Goal: Task Accomplishment & Management: Complete application form

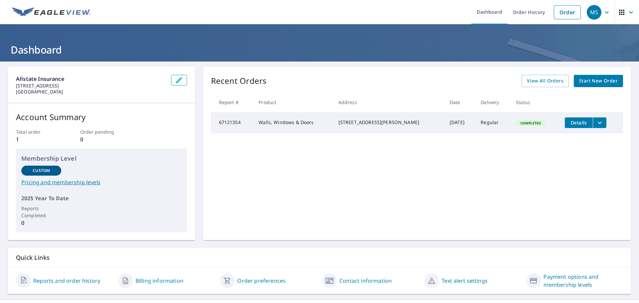
click at [593, 79] on span "Start New Order" at bounding box center [598, 81] width 39 height 8
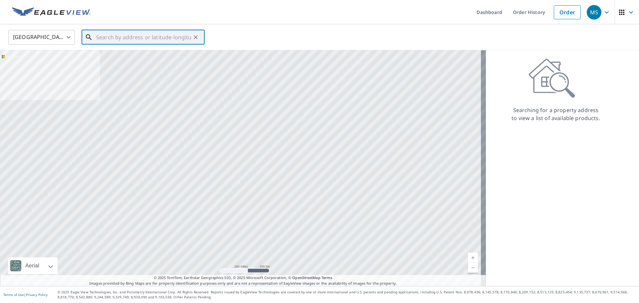
click at [128, 41] on input "text" at bounding box center [143, 37] width 95 height 19
paste input "[STREET_ADDRESS]"
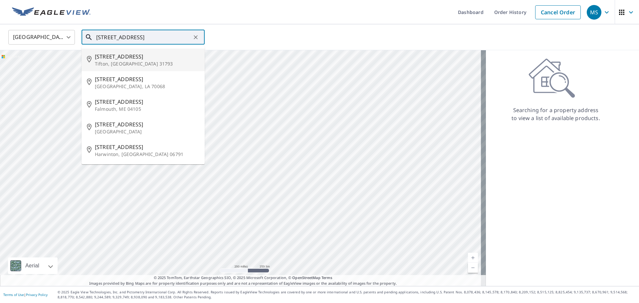
click at [113, 54] on span "[STREET_ADDRESS]" at bounding box center [147, 57] width 105 height 8
type input "[STREET_ADDRESS][PERSON_NAME]"
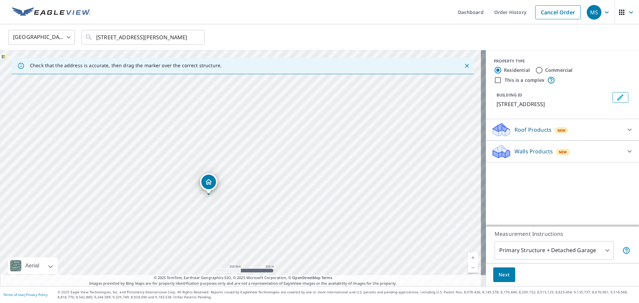
click at [500, 273] on span "Next" at bounding box center [504, 275] width 11 height 8
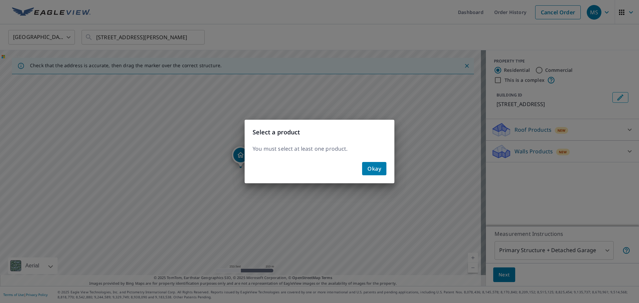
click at [380, 170] on span "Okay" at bounding box center [375, 168] width 14 height 9
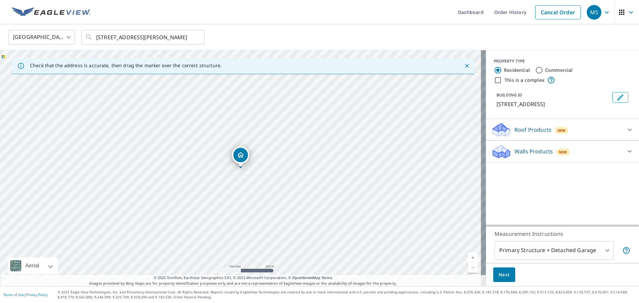
click at [244, 153] on icon "Dropped pin, building 1, Residential property, 64 Ridgewood Dr Tifton, GA 31793" at bounding box center [241, 155] width 8 height 8
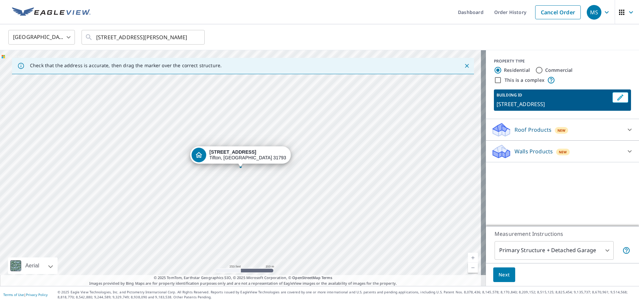
click at [501, 276] on span "Next" at bounding box center [504, 275] width 11 height 8
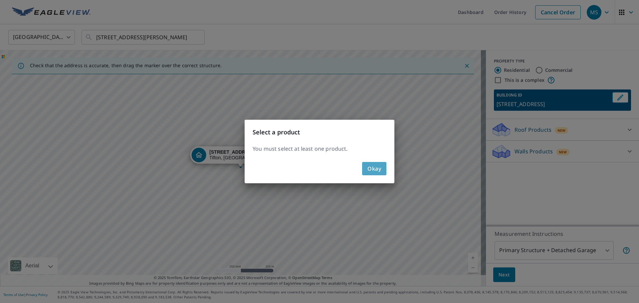
click at [368, 169] on span "Okay" at bounding box center [375, 168] width 14 height 9
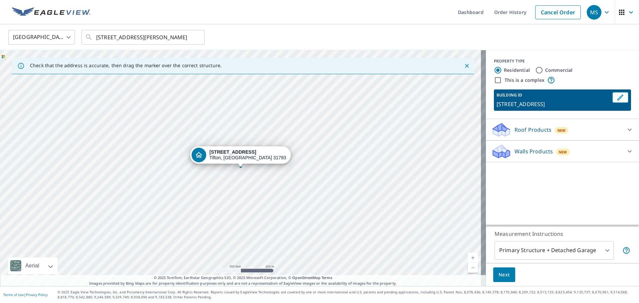
click at [626, 129] on icon at bounding box center [630, 130] width 8 height 8
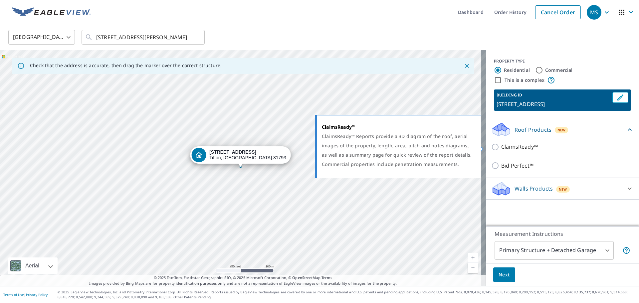
click at [491, 148] on input "ClaimsReady™" at bounding box center [496, 147] width 10 height 8
checkbox input "true"
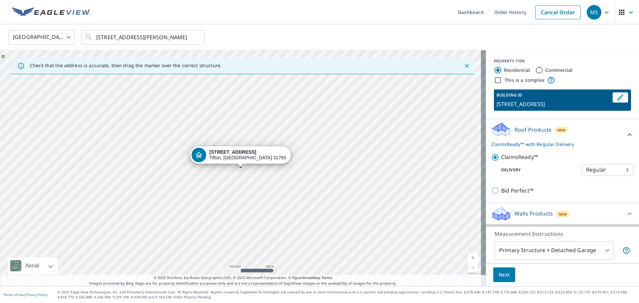
click at [504, 276] on span "Next" at bounding box center [504, 275] width 11 height 8
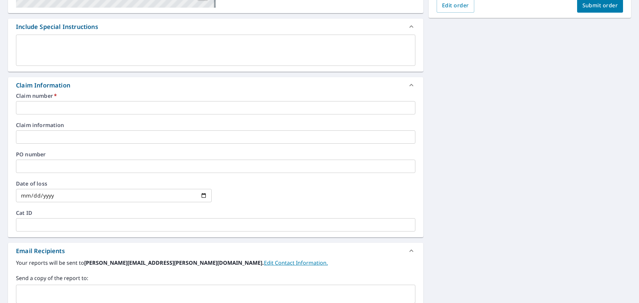
scroll to position [166, 0]
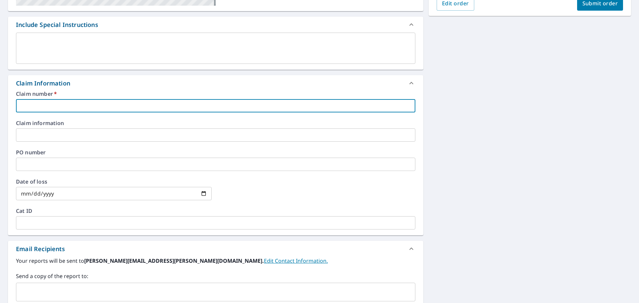
click at [46, 102] on input "text" at bounding box center [216, 105] width 400 height 13
paste input "0806602173"
type input "0806602173"
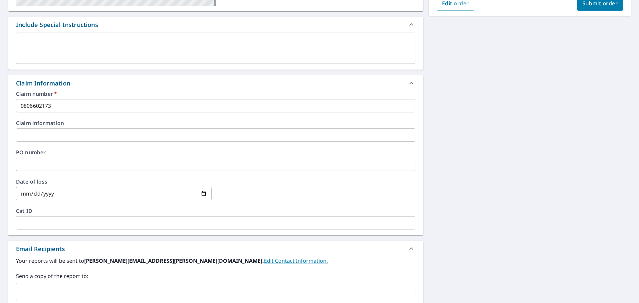
click at [104, 88] on div "Claim Information" at bounding box center [210, 83] width 388 height 9
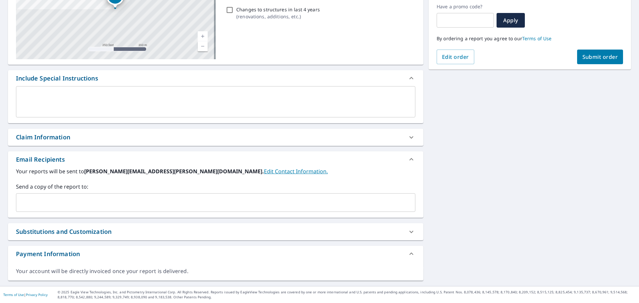
scroll to position [113, 0]
click at [592, 58] on span "Submit order" at bounding box center [601, 56] width 36 height 7
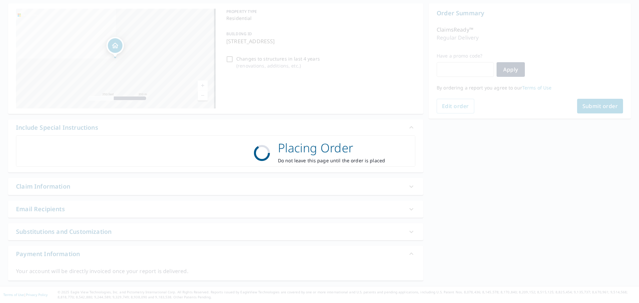
scroll to position [64, 0]
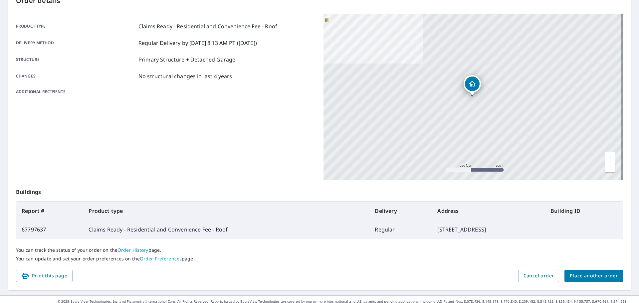
scroll to position [89, 0]
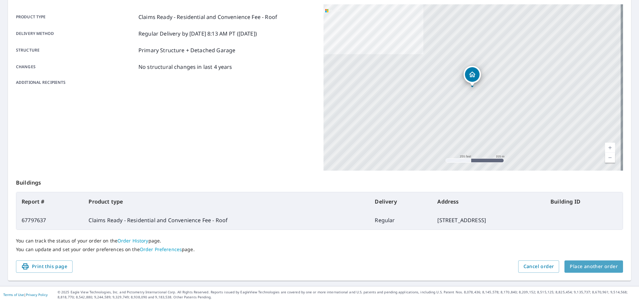
click at [606, 266] on span "Place another order" at bounding box center [594, 267] width 48 height 8
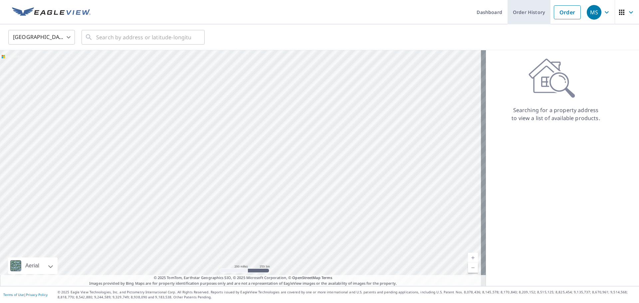
click at [524, 17] on link "Order History" at bounding box center [529, 12] width 43 height 24
